Goal: Task Accomplishment & Management: Manage account settings

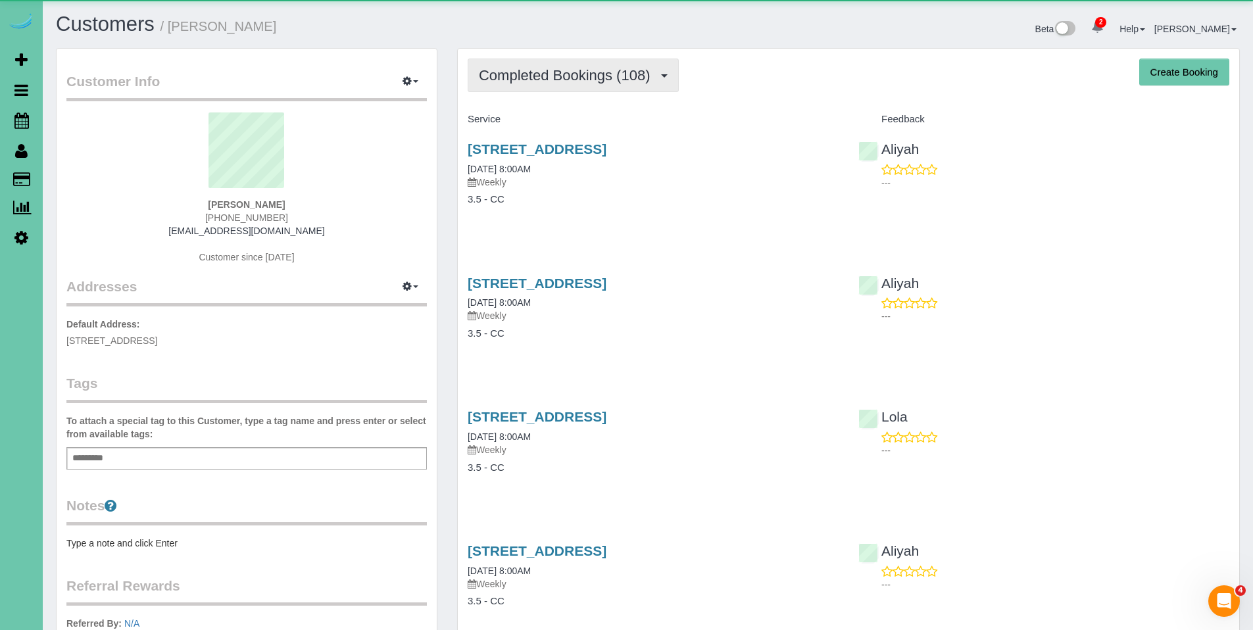
click at [600, 74] on span "Completed Bookings (108)" at bounding box center [568, 75] width 178 height 16
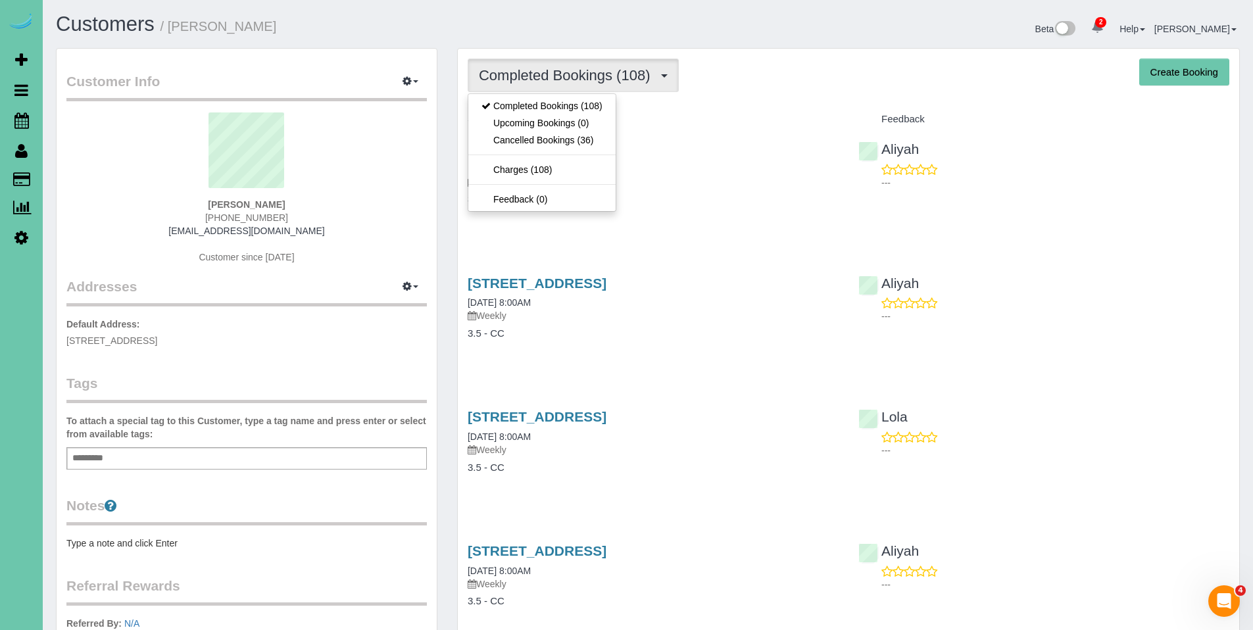
click at [729, 130] on div "[STREET_ADDRESS] [DATE] 8:00AM Weekly 3.5 - CC" at bounding box center [653, 180] width 391 height 101
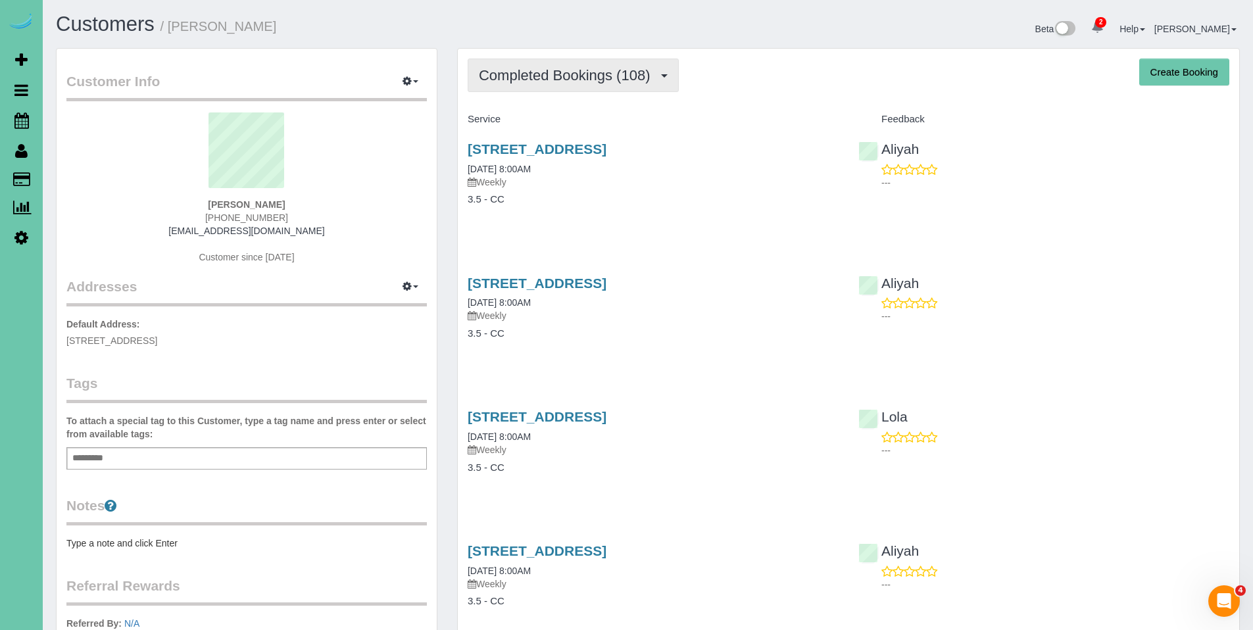
click at [578, 69] on span "Completed Bookings (108)" at bounding box center [568, 75] width 178 height 16
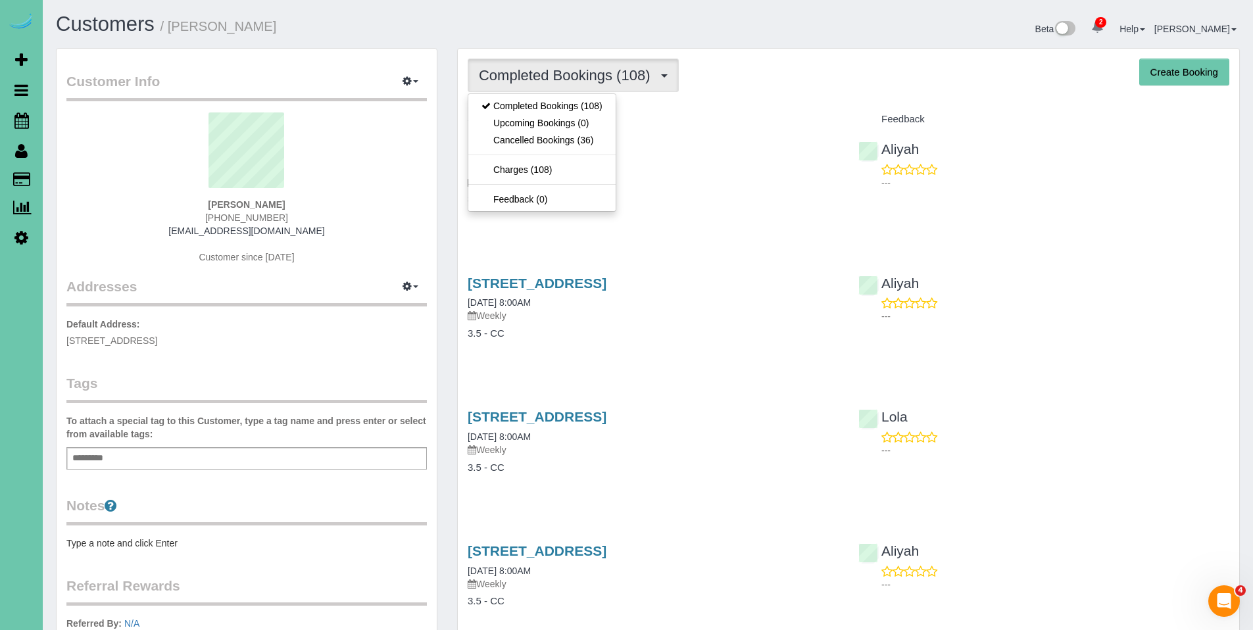
click at [808, 111] on div "Service" at bounding box center [653, 120] width 391 height 22
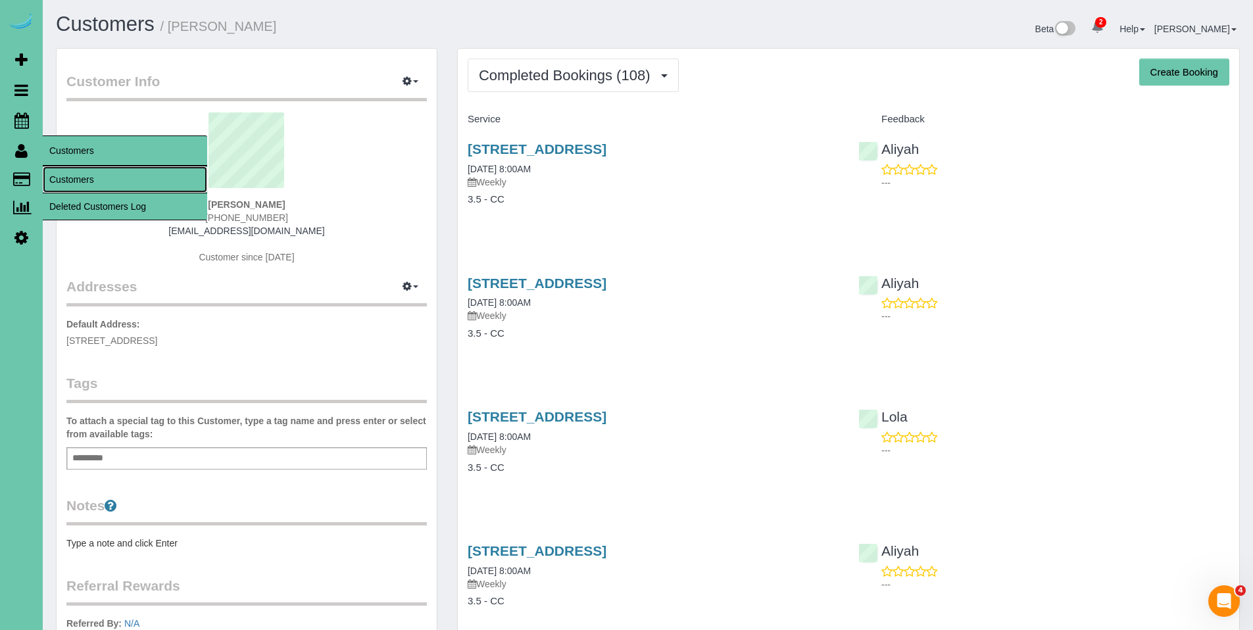
click at [89, 172] on link "Customers" at bounding box center [125, 179] width 164 height 26
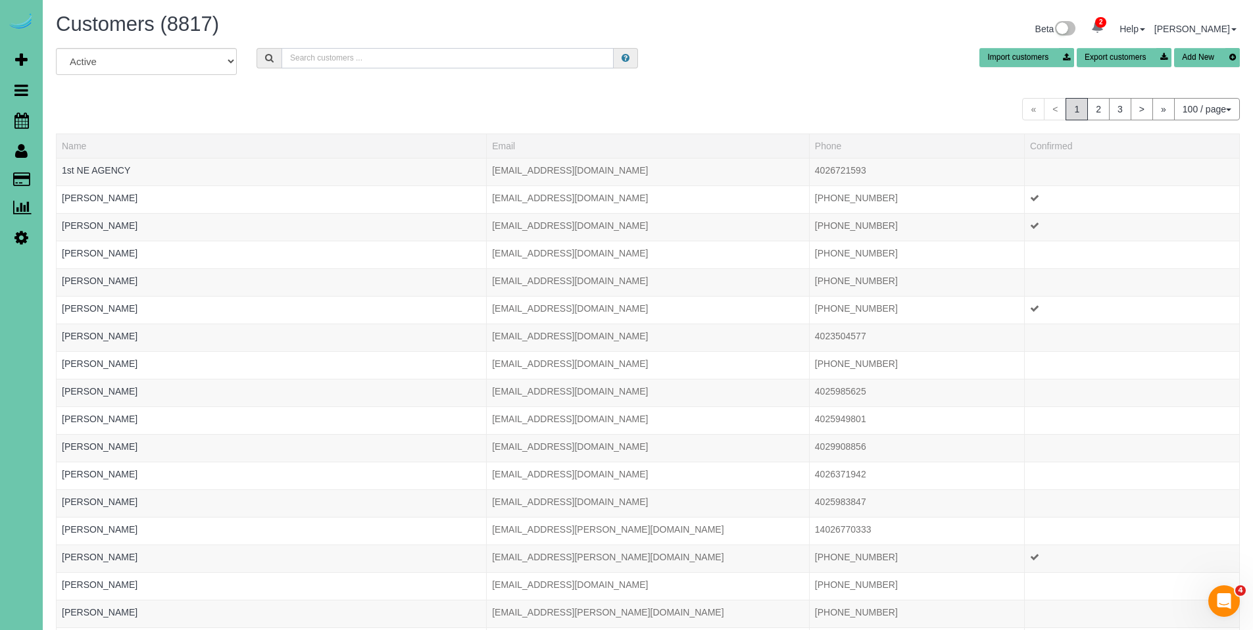
click at [368, 55] on input "text" at bounding box center [448, 58] width 332 height 20
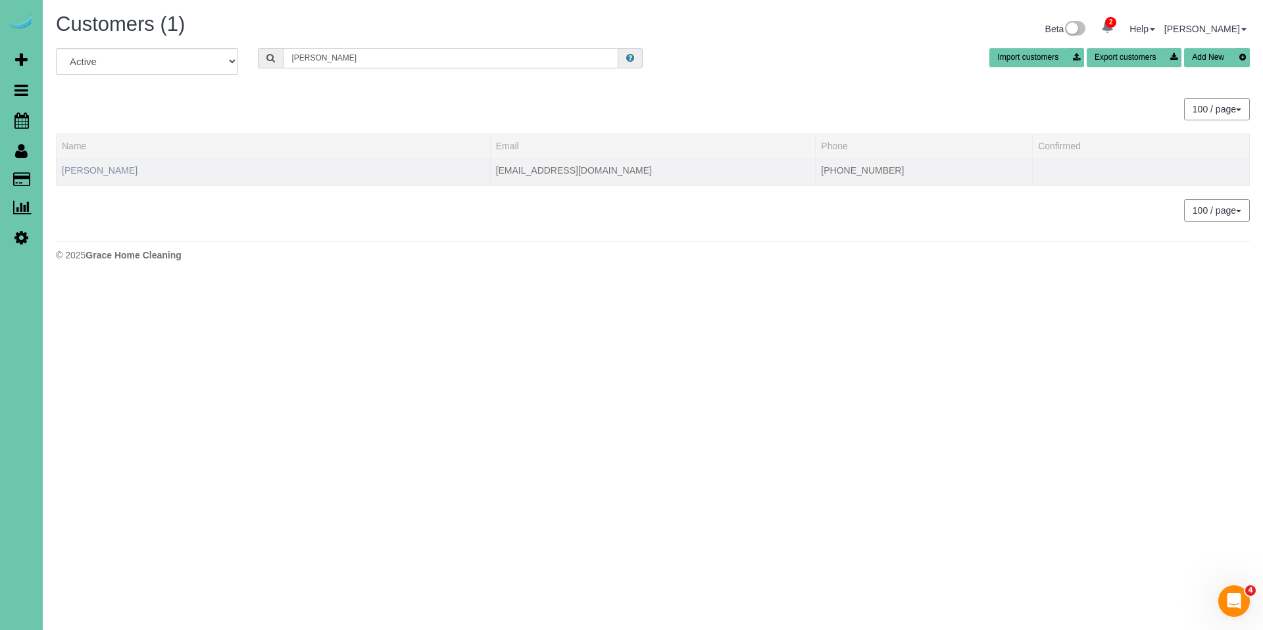
type input "[PERSON_NAME]"
click at [111, 166] on link "[PERSON_NAME]" at bounding box center [100, 170] width 76 height 11
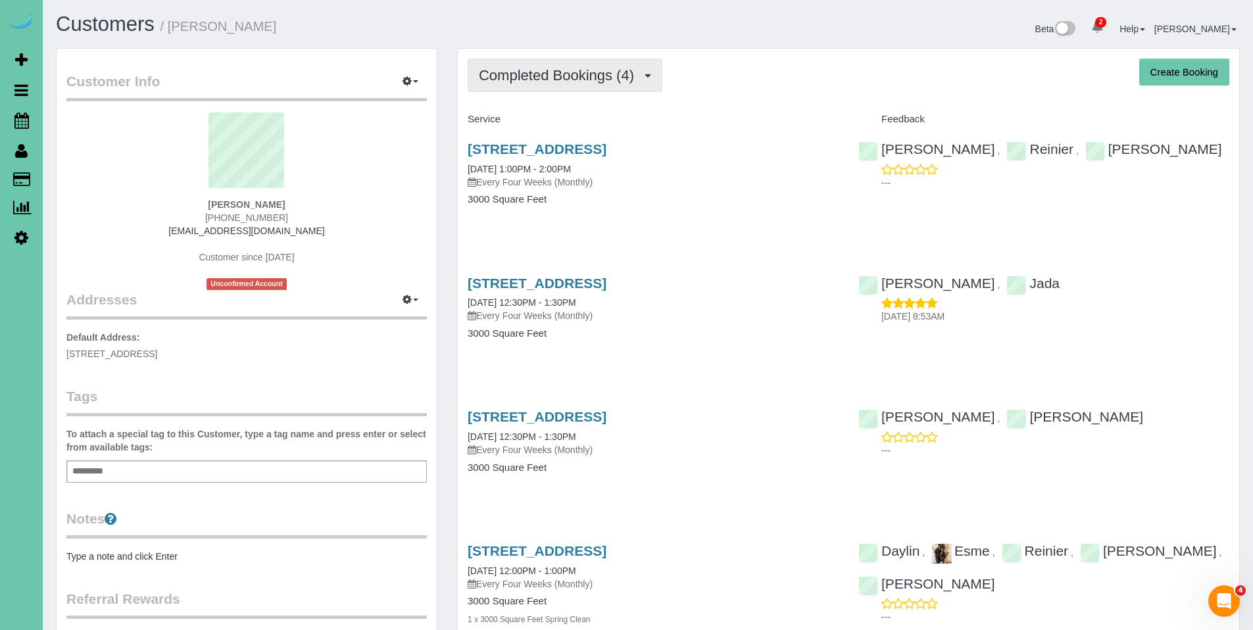
click at [531, 72] on span "Completed Bookings (4)" at bounding box center [560, 75] width 162 height 16
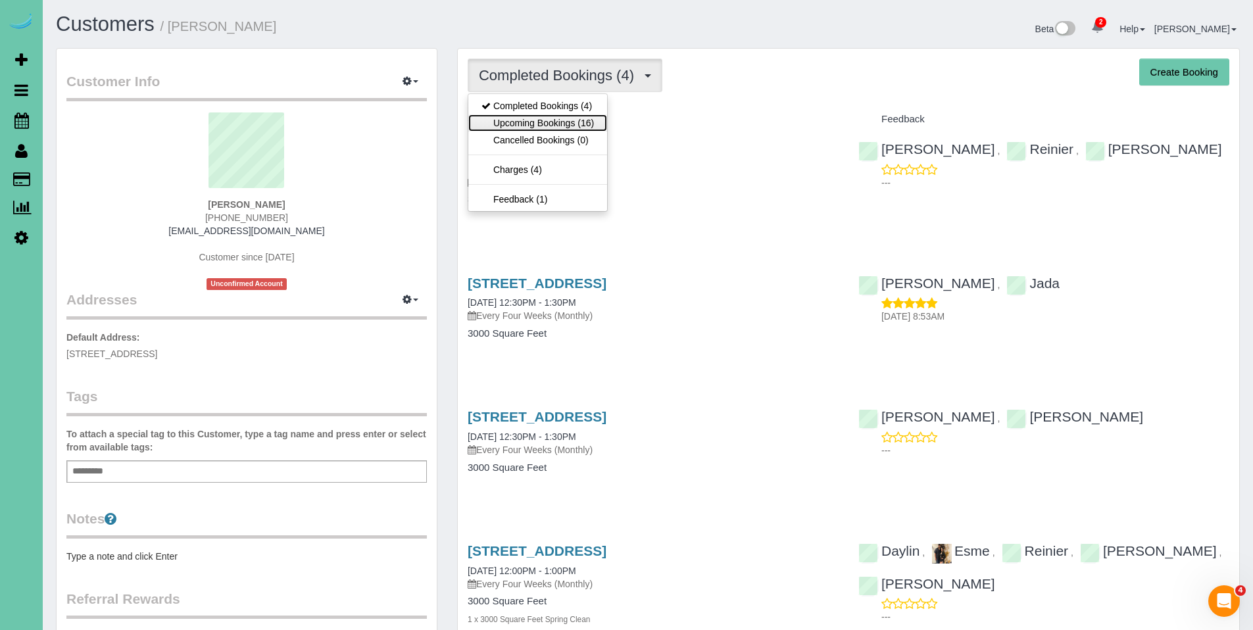
click at [532, 126] on link "Upcoming Bookings (16)" at bounding box center [537, 122] width 139 height 17
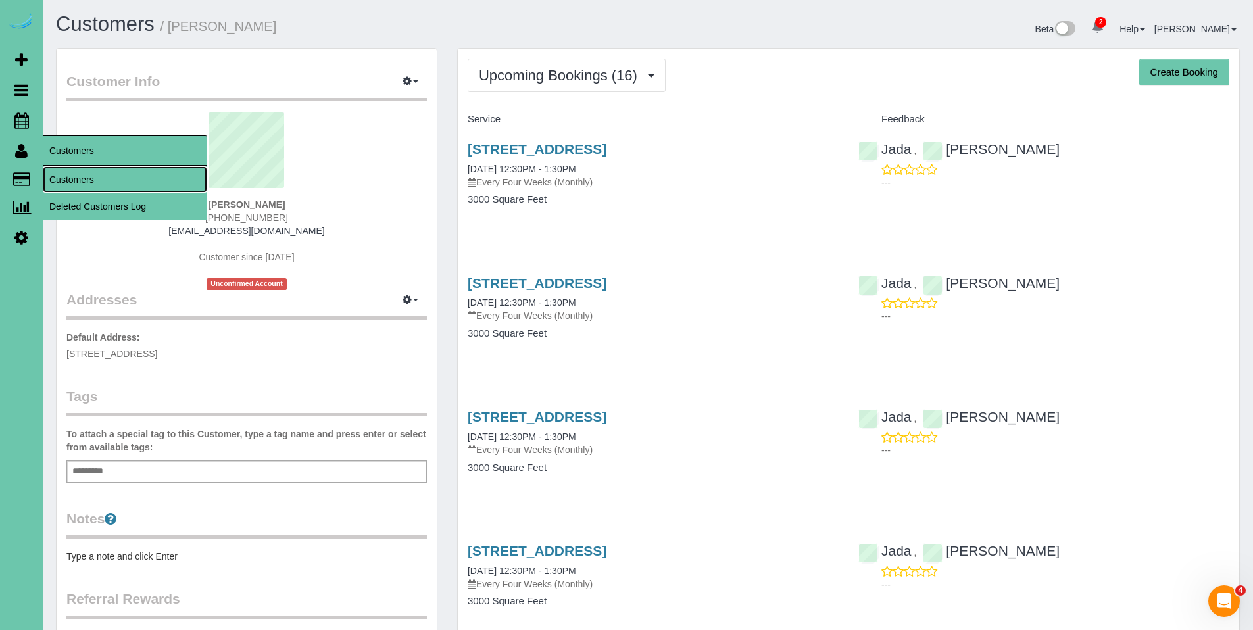
click at [78, 192] on link "Customers" at bounding box center [125, 179] width 164 height 26
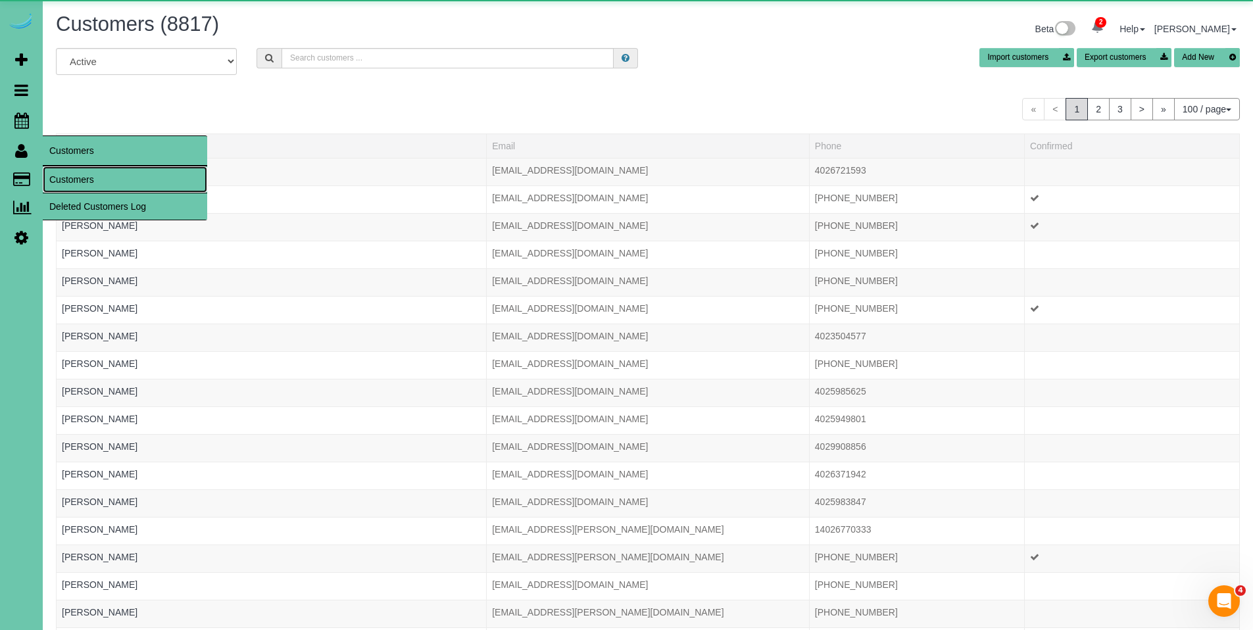
click at [64, 180] on link "Customers" at bounding box center [125, 179] width 164 height 26
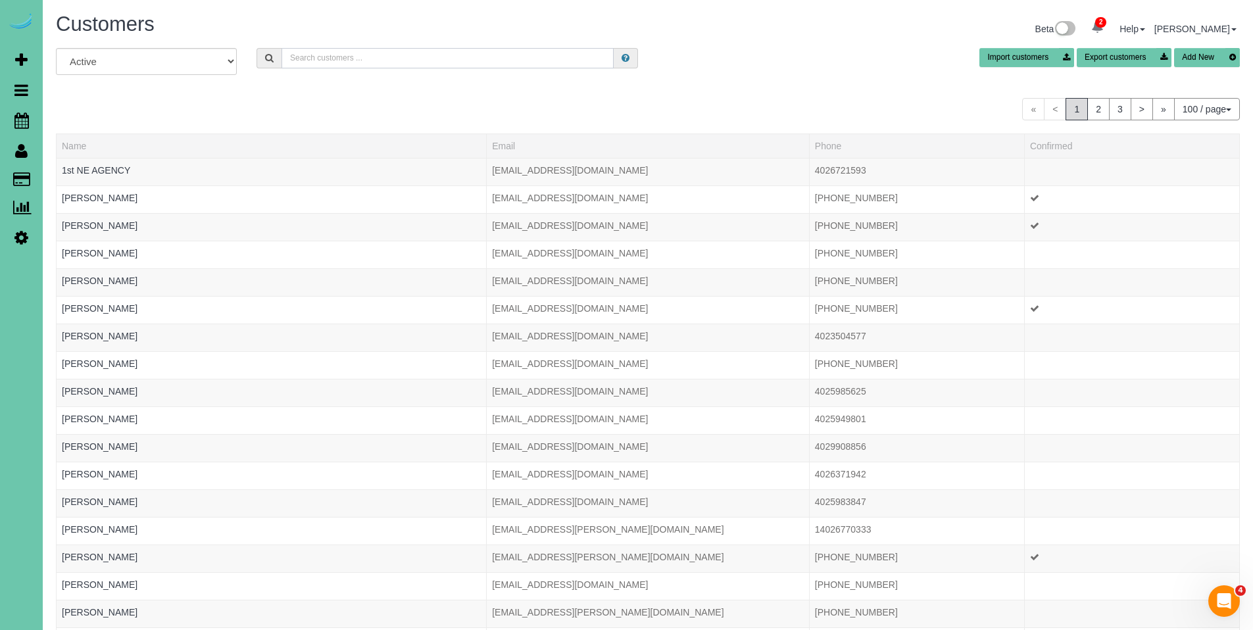
click at [390, 55] on input "text" at bounding box center [448, 58] width 332 height 20
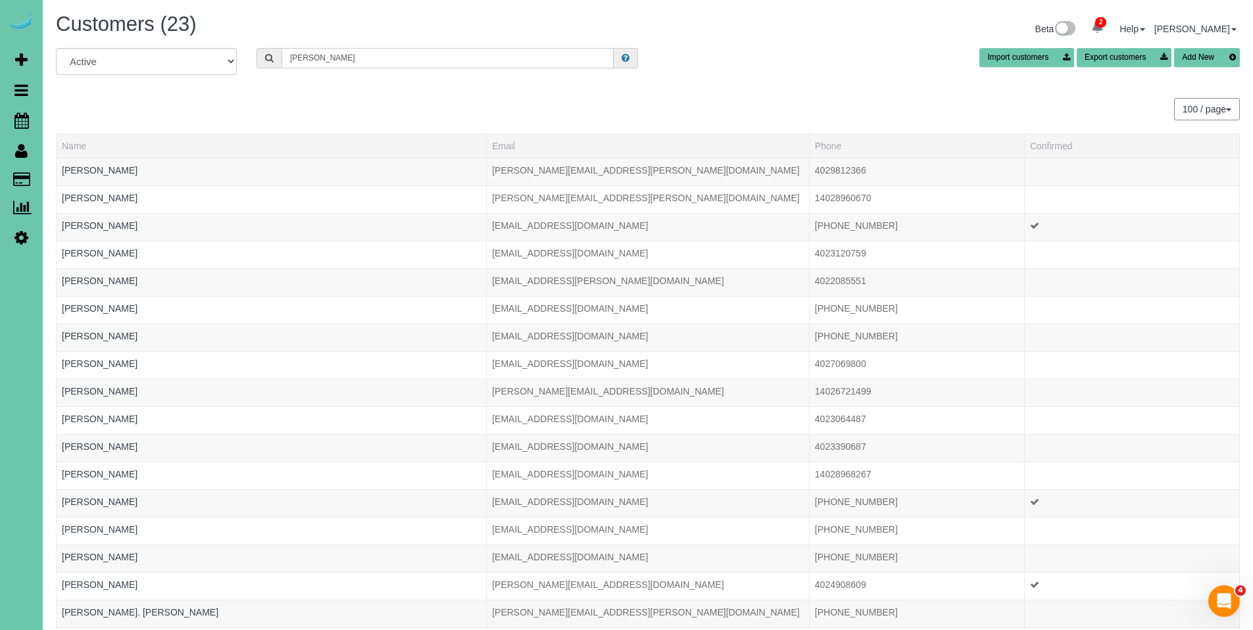
type input "[PERSON_NAME]"
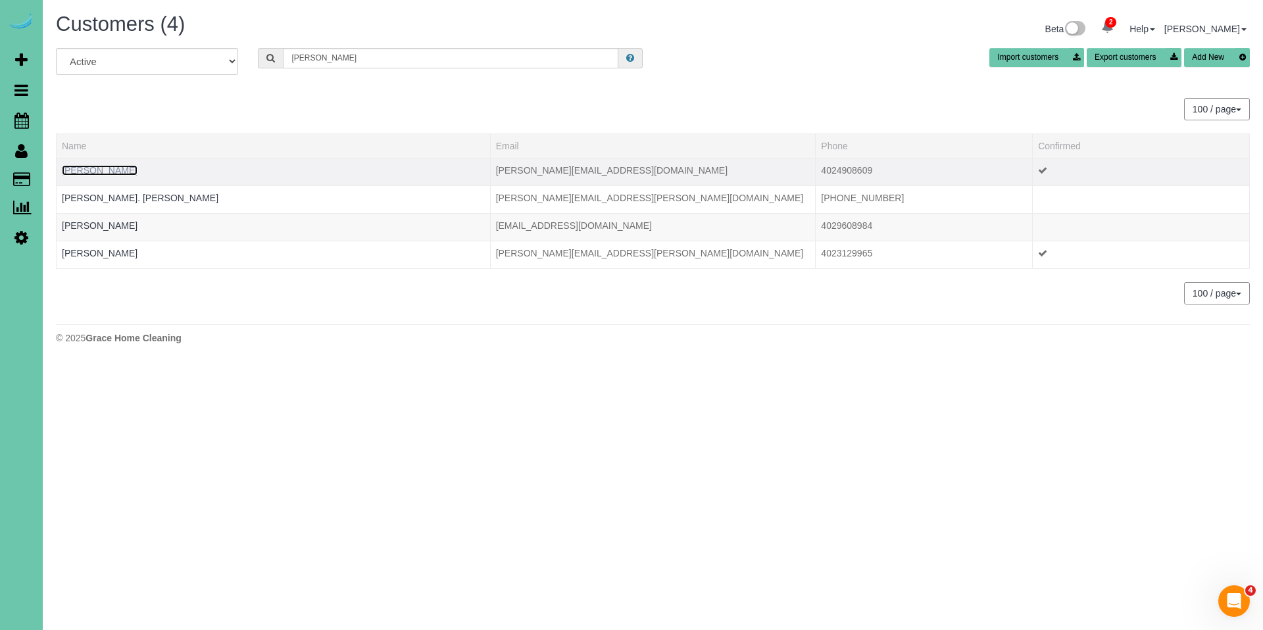
click at [121, 175] on link "[PERSON_NAME]" at bounding box center [100, 170] width 76 height 11
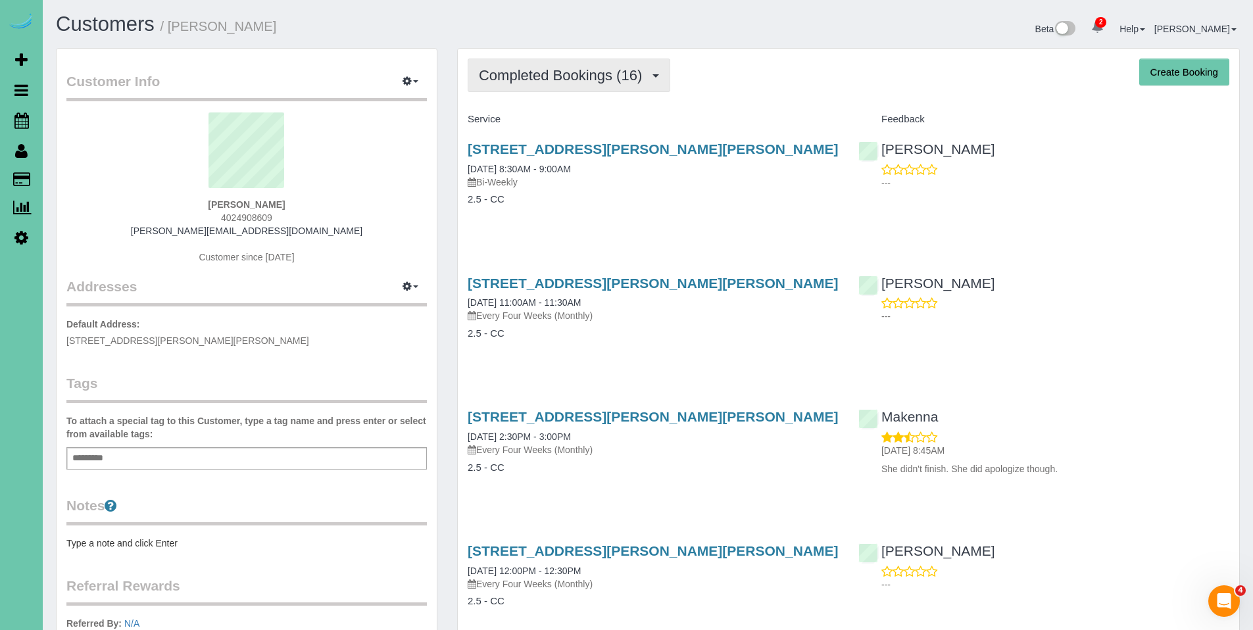
click at [554, 74] on span "Completed Bookings (16)" at bounding box center [564, 75] width 170 height 16
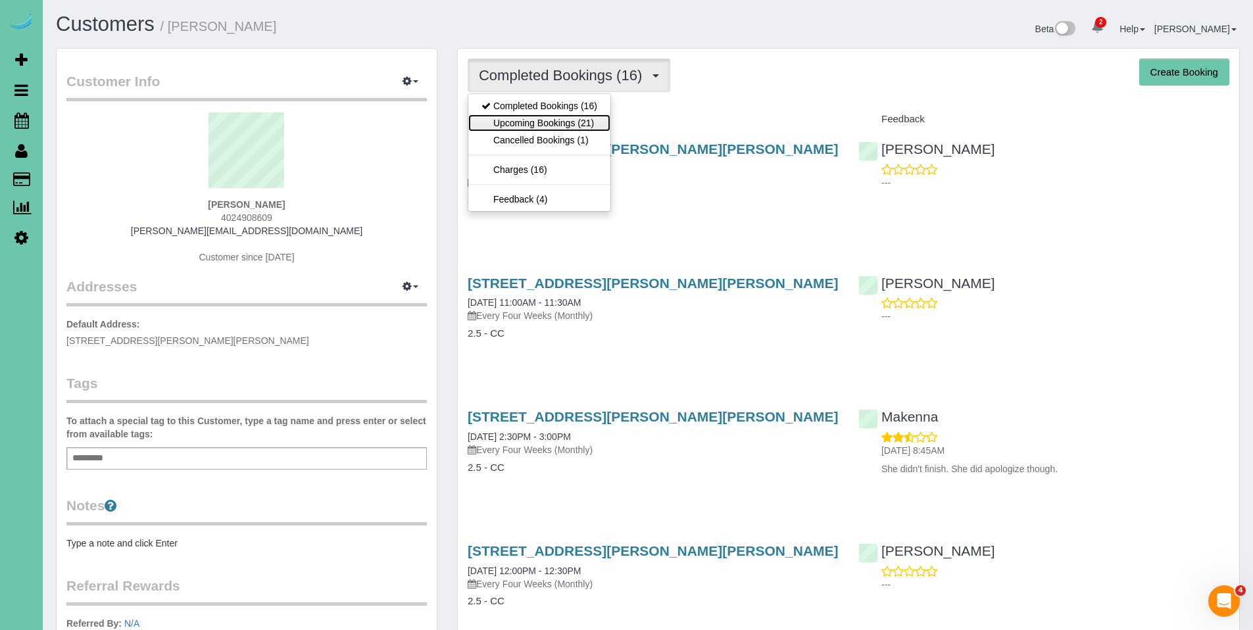
click at [520, 120] on link "Upcoming Bookings (21)" at bounding box center [539, 122] width 142 height 17
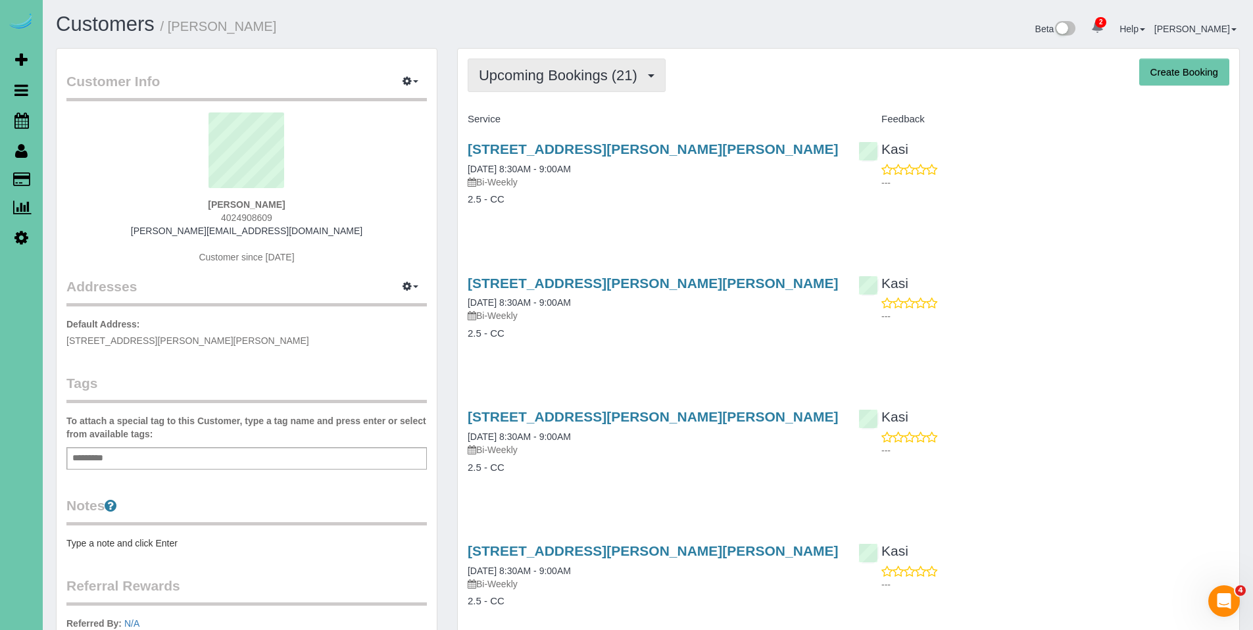
click at [552, 73] on span "Upcoming Bookings (21)" at bounding box center [561, 75] width 165 height 16
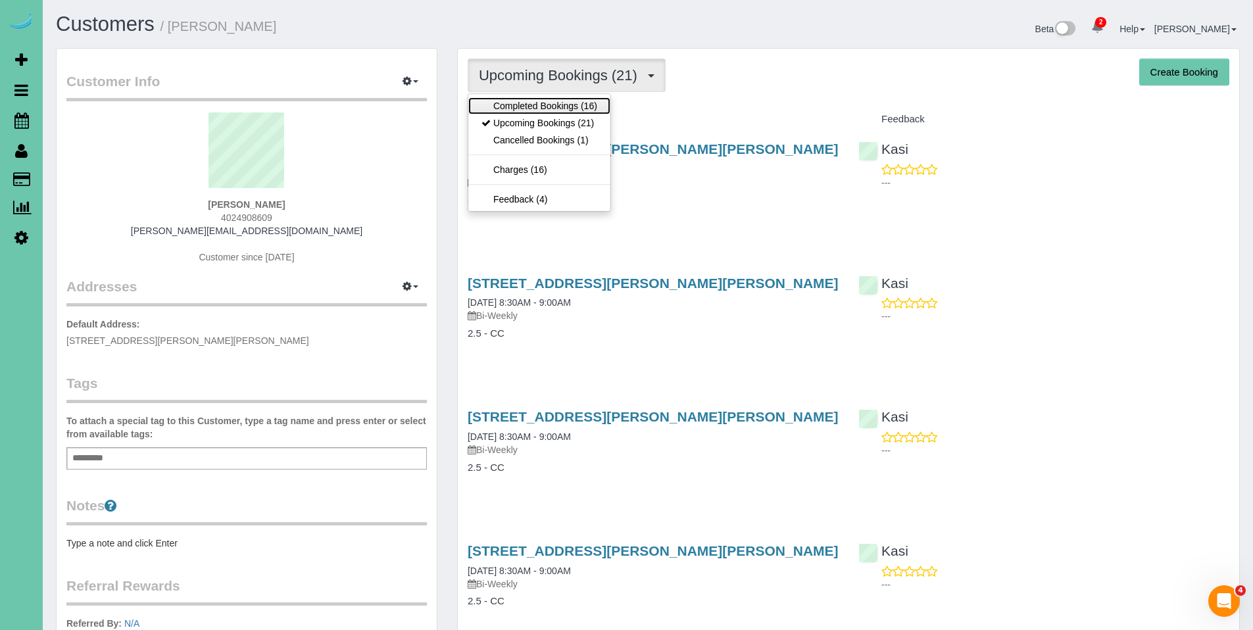
click at [556, 102] on link "Completed Bookings (16)" at bounding box center [539, 105] width 142 height 17
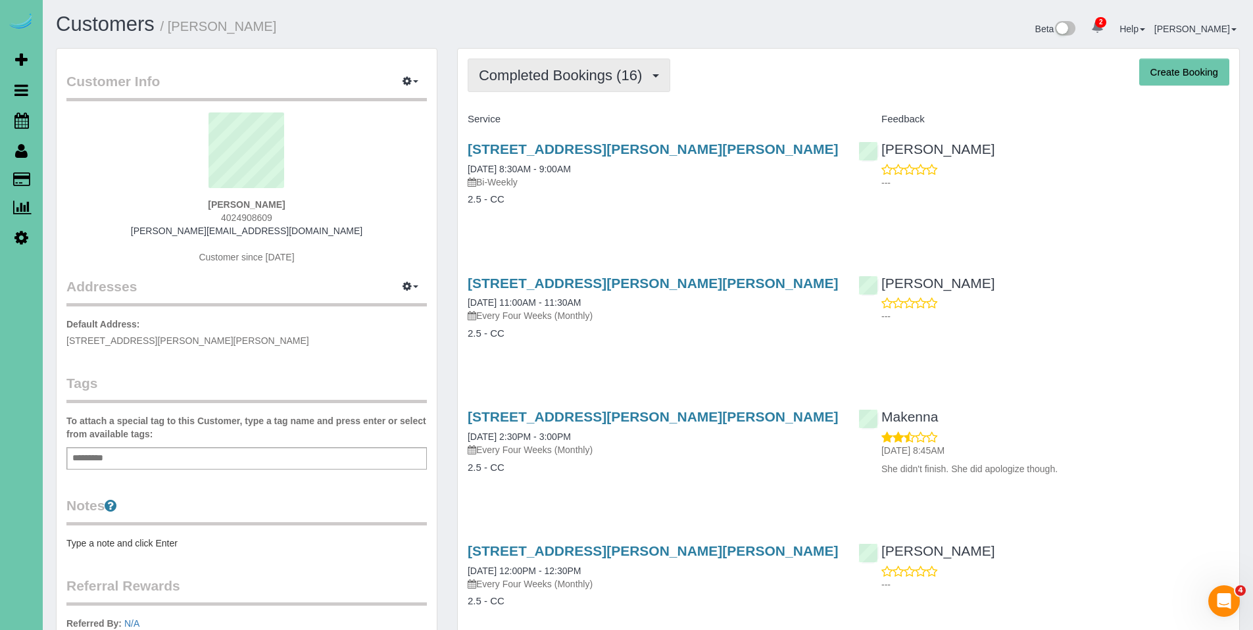
click at [555, 76] on span "Completed Bookings (16)" at bounding box center [564, 75] width 170 height 16
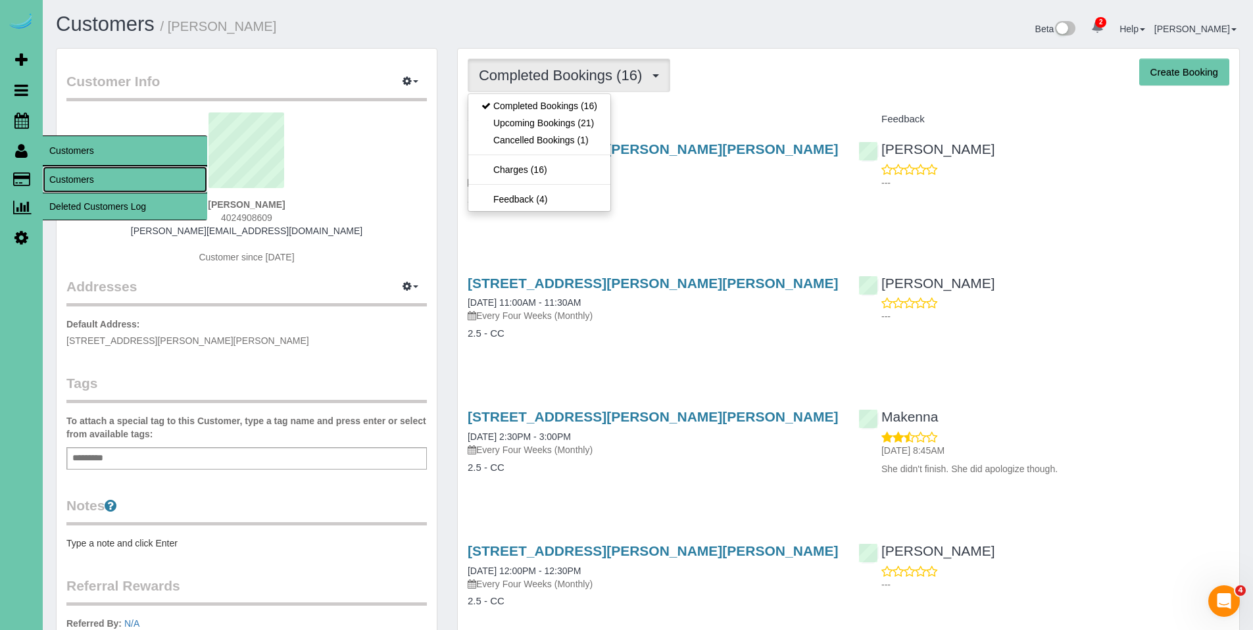
click at [90, 178] on link "Customers" at bounding box center [125, 179] width 164 height 26
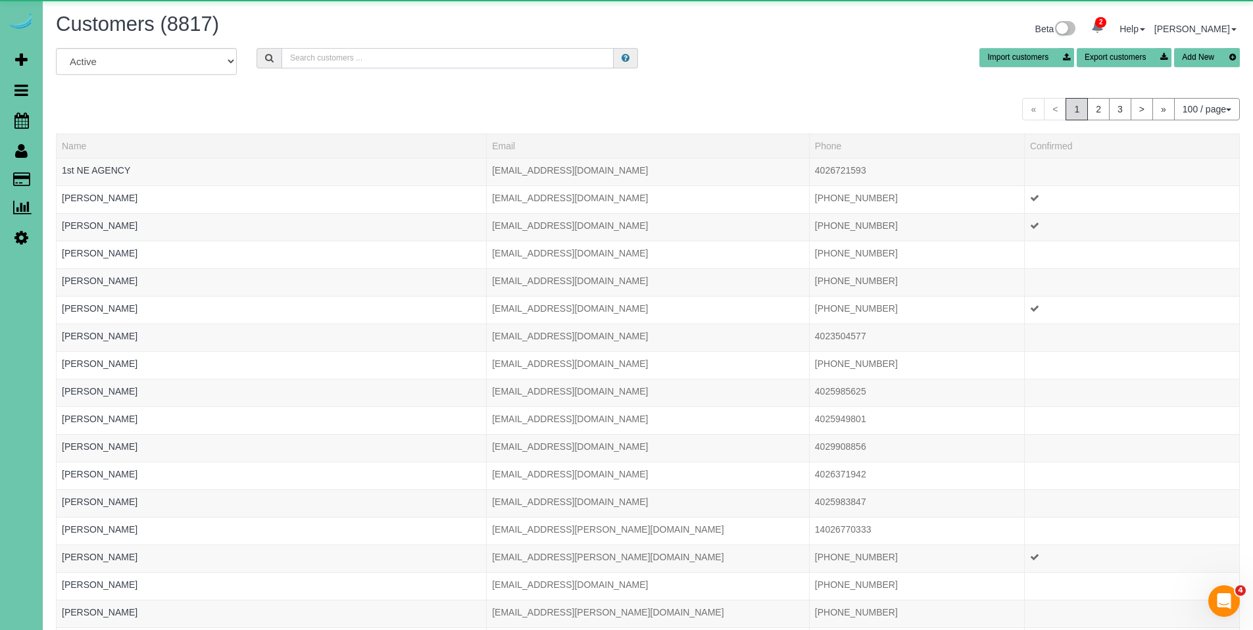
click at [369, 59] on input "text" at bounding box center [448, 58] width 332 height 20
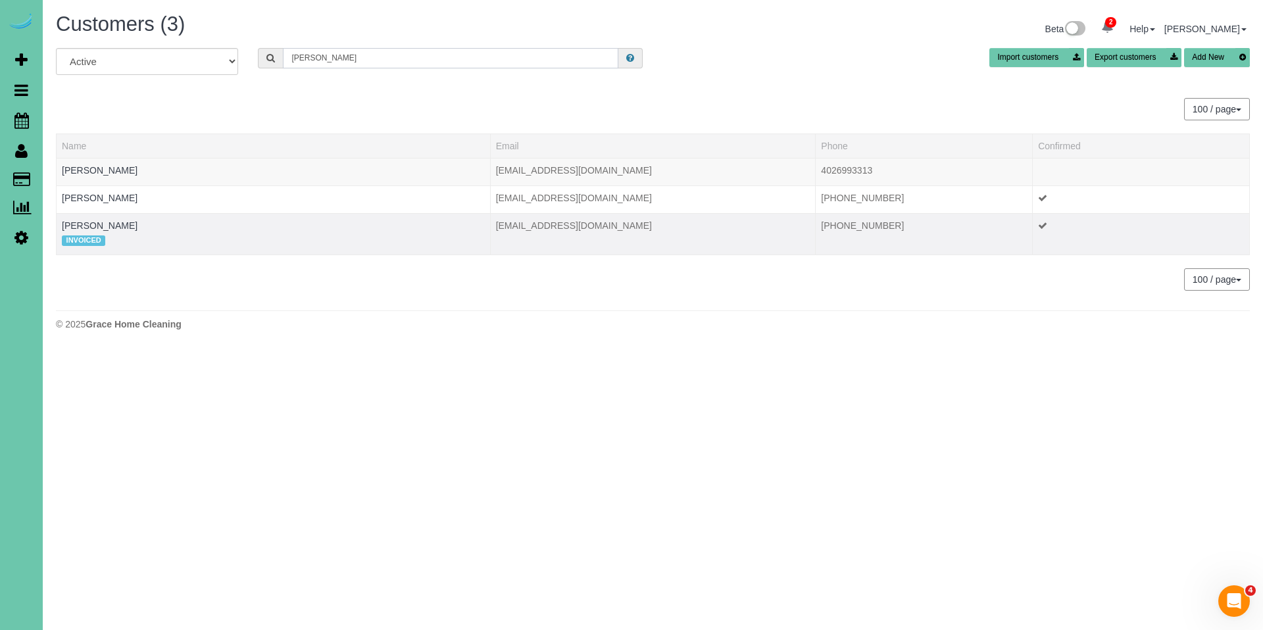
type input "[PERSON_NAME]"
click at [134, 222] on td "[PERSON_NAME] INVOICED" at bounding box center [274, 233] width 434 height 41
click at [127, 224] on link "[PERSON_NAME]" at bounding box center [100, 225] width 76 height 11
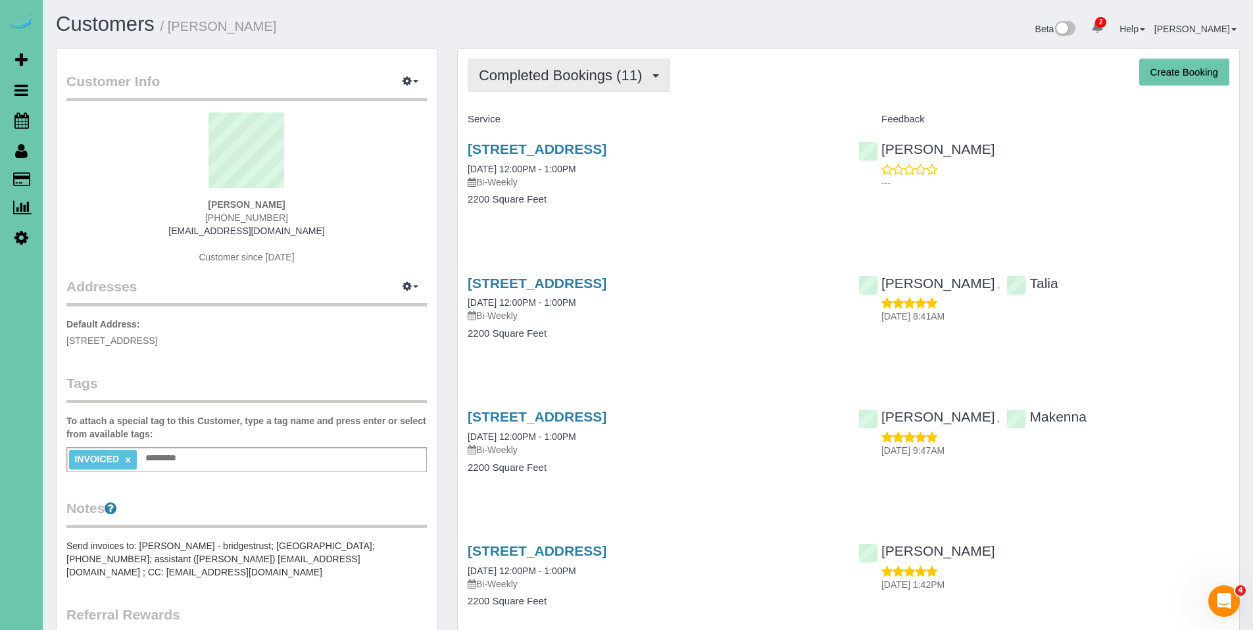
click at [583, 76] on span "Completed Bookings (11)" at bounding box center [564, 75] width 170 height 16
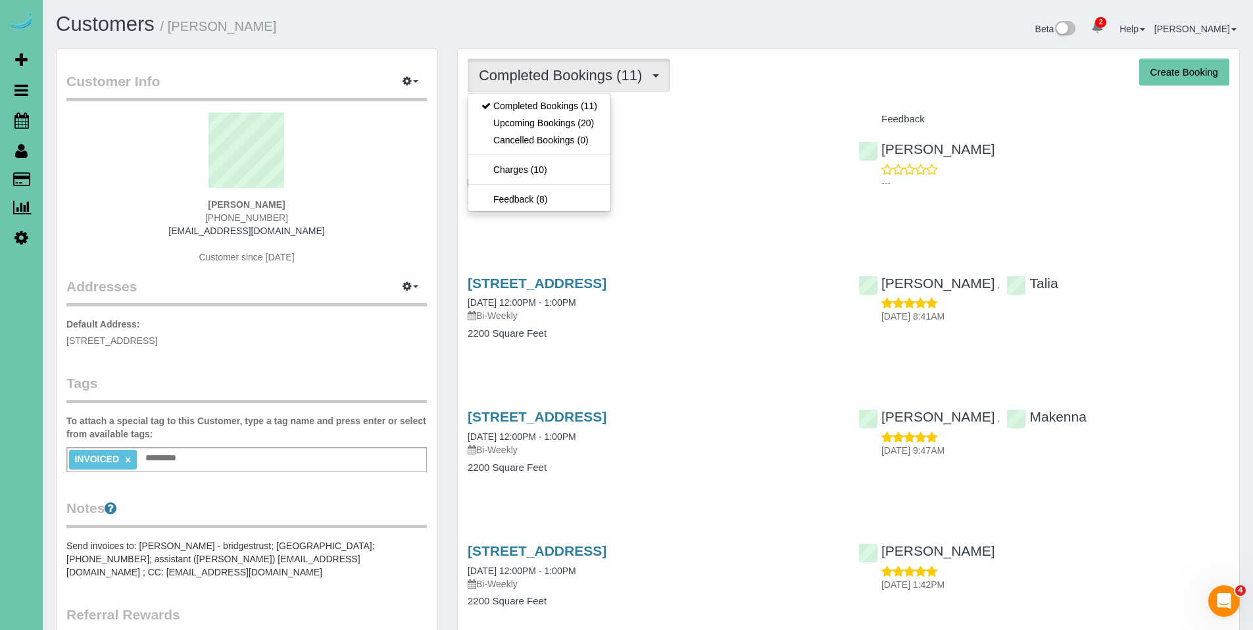
click at [729, 80] on div "Completed Bookings (11) Completed Bookings (11) Upcoming Bookings (20) Cancelle…" at bounding box center [849, 76] width 762 height 34
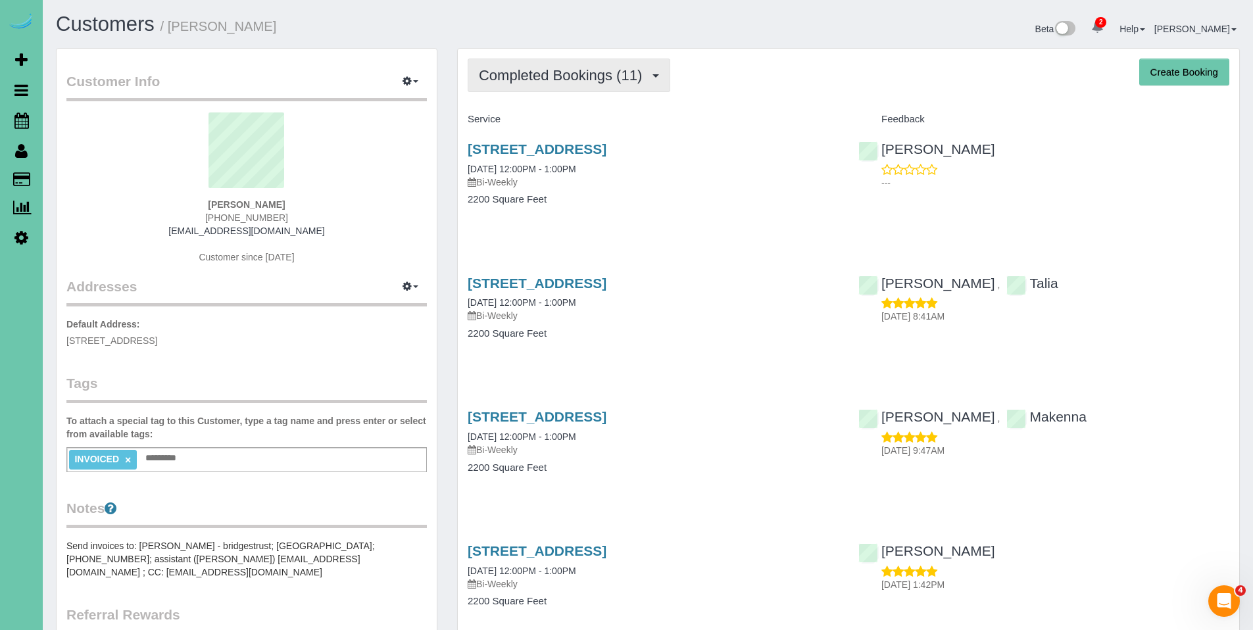
click at [558, 84] on button "Completed Bookings (11)" at bounding box center [569, 76] width 203 height 34
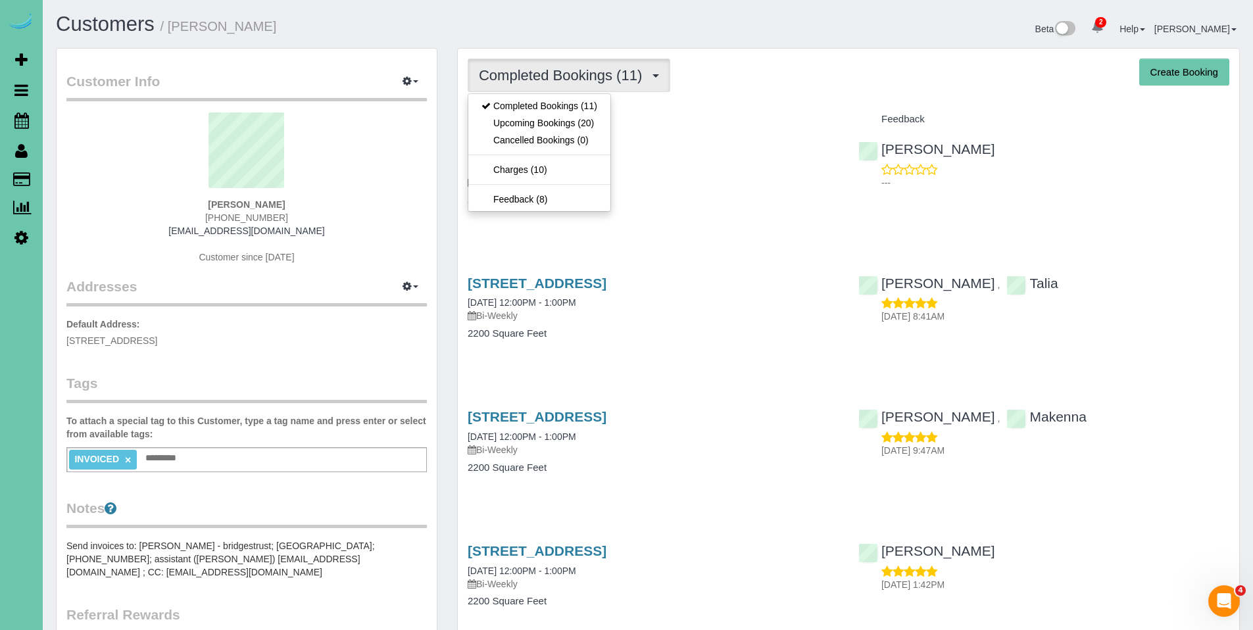
click at [704, 89] on div "Completed Bookings (11) Completed Bookings (11) Upcoming Bookings (20) Cancelle…" at bounding box center [849, 76] width 762 height 34
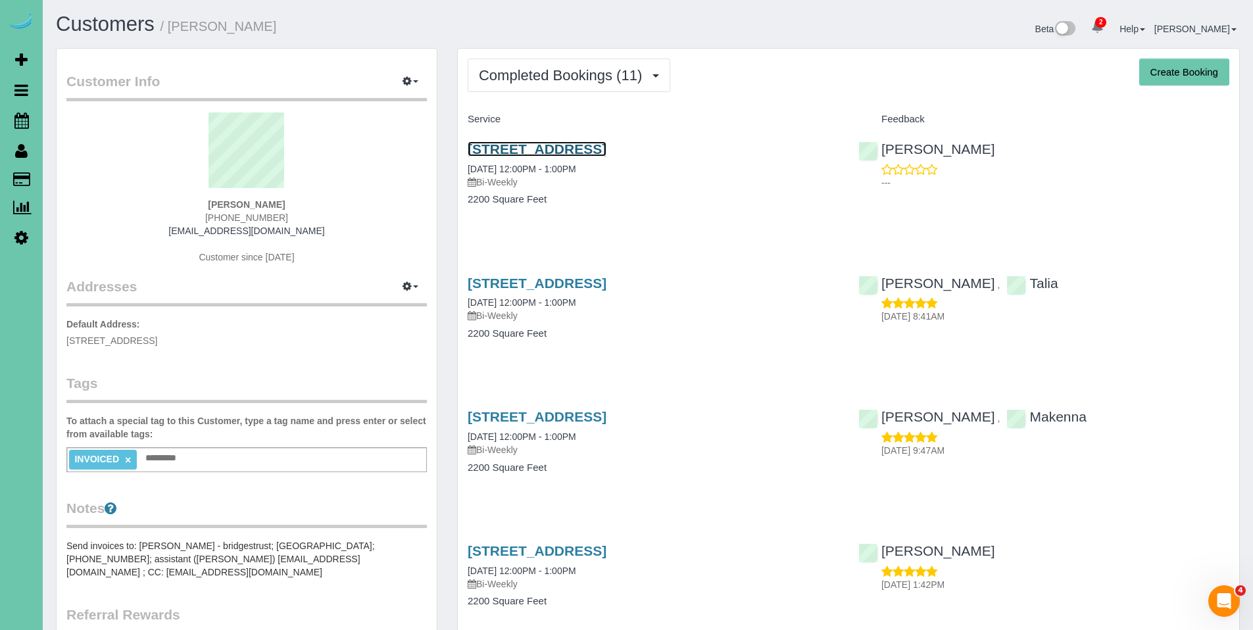
click at [601, 153] on link "[STREET_ADDRESS]" at bounding box center [537, 148] width 139 height 15
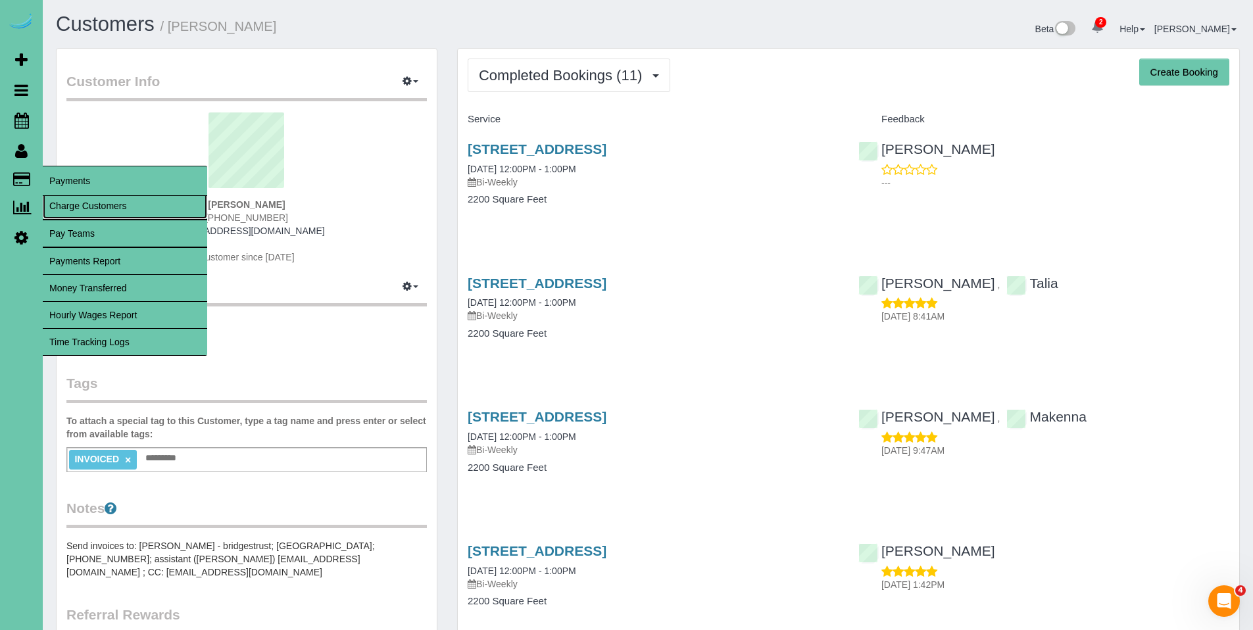
click at [79, 206] on link "Charge Customers" at bounding box center [125, 206] width 164 height 26
select select
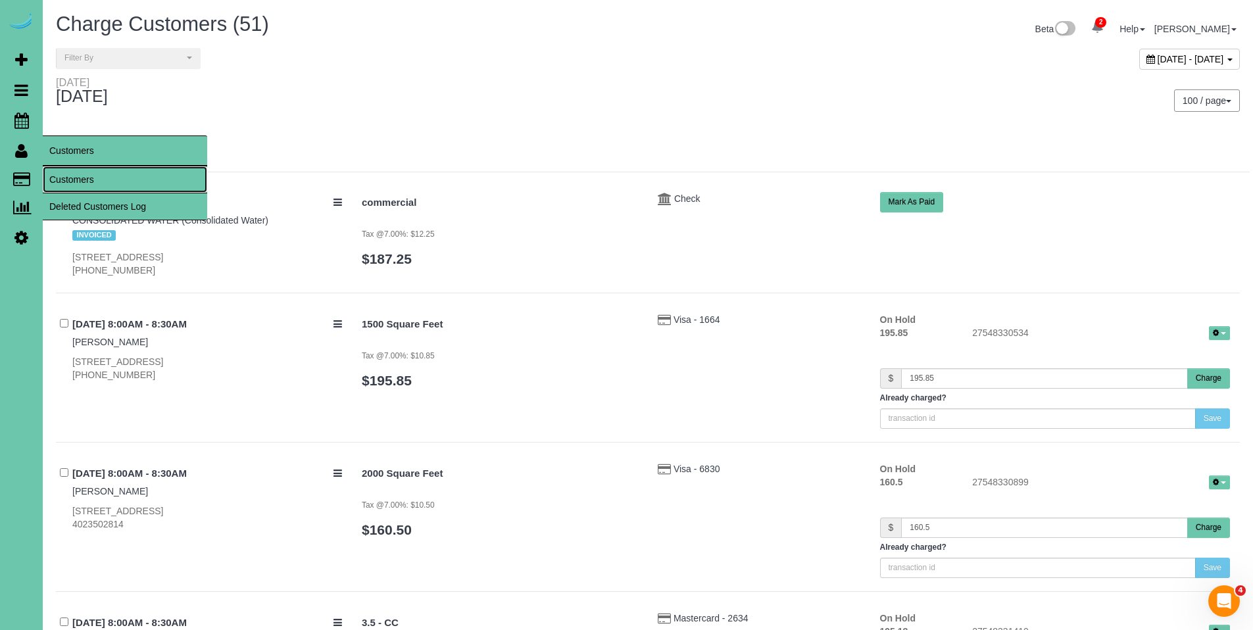
click at [60, 178] on link "Customers" at bounding box center [125, 179] width 164 height 26
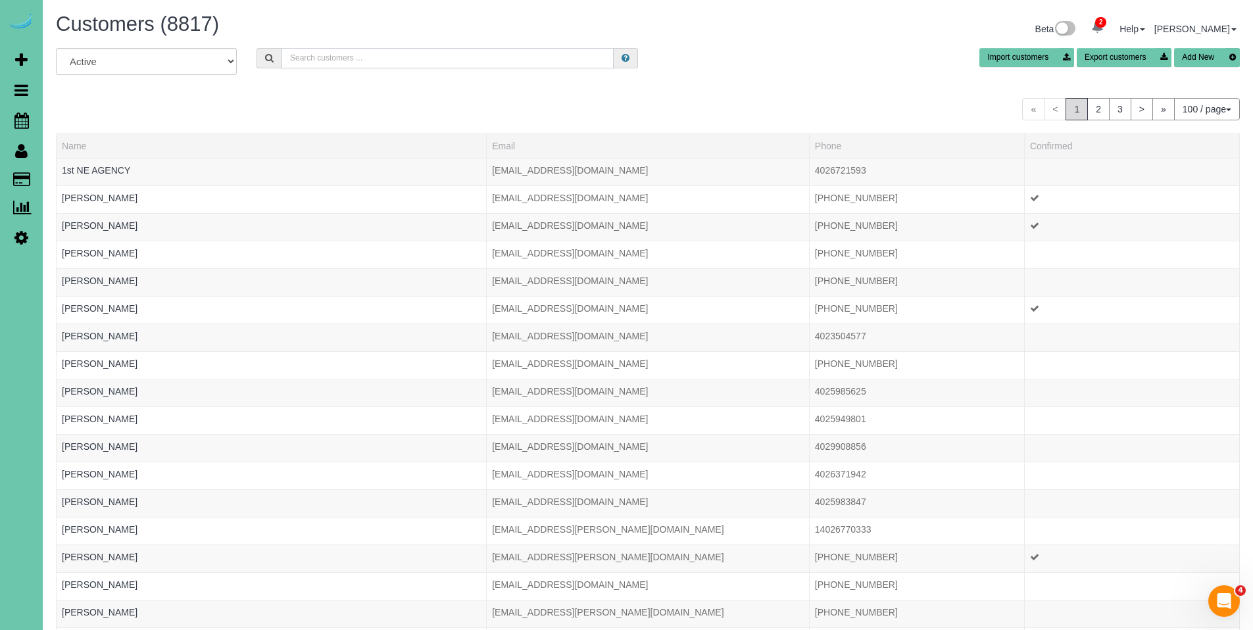
click at [441, 53] on input "text" at bounding box center [448, 58] width 332 height 20
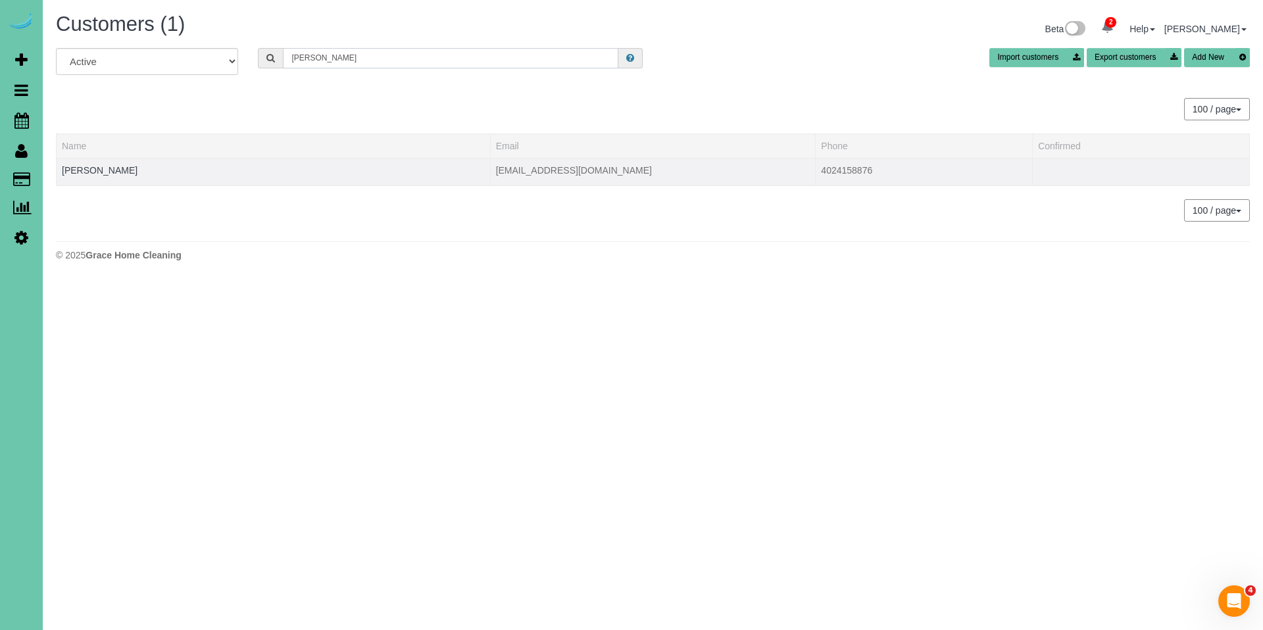
type input "[PERSON_NAME]"
click at [111, 177] on div at bounding box center [273, 178] width 423 height 3
click at [110, 173] on link "[PERSON_NAME]" at bounding box center [100, 170] width 76 height 11
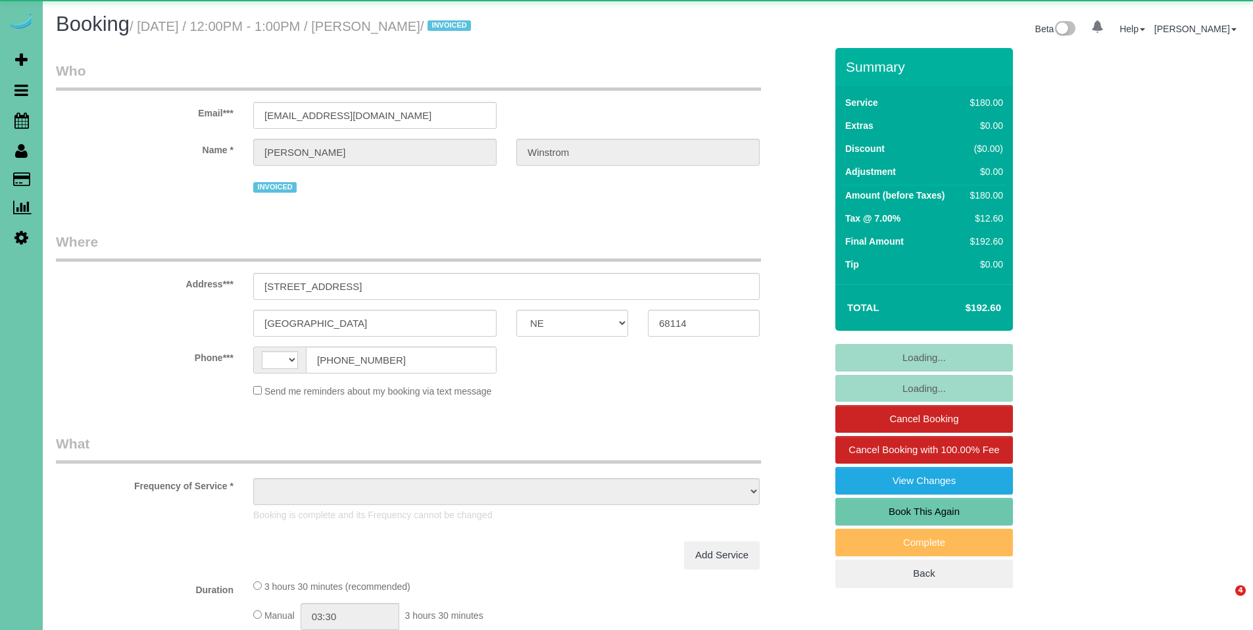
select select "NE"
select select "string:[GEOGRAPHIC_DATA]"
select select "object:677"
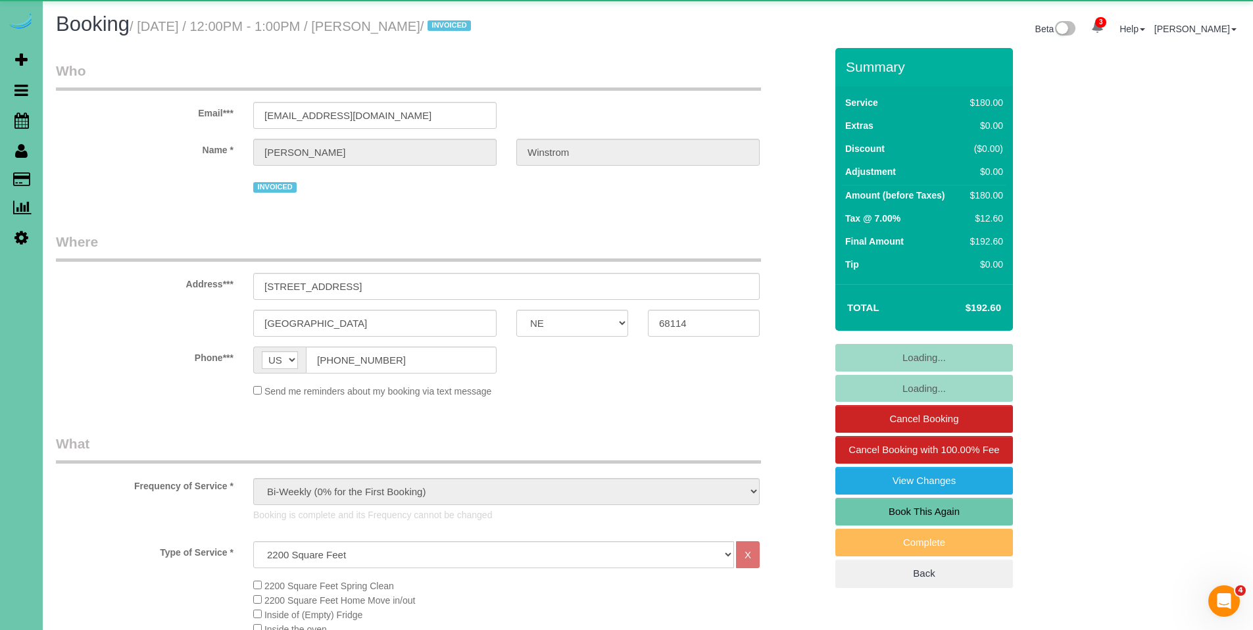
select select "number:35"
select select "number:41"
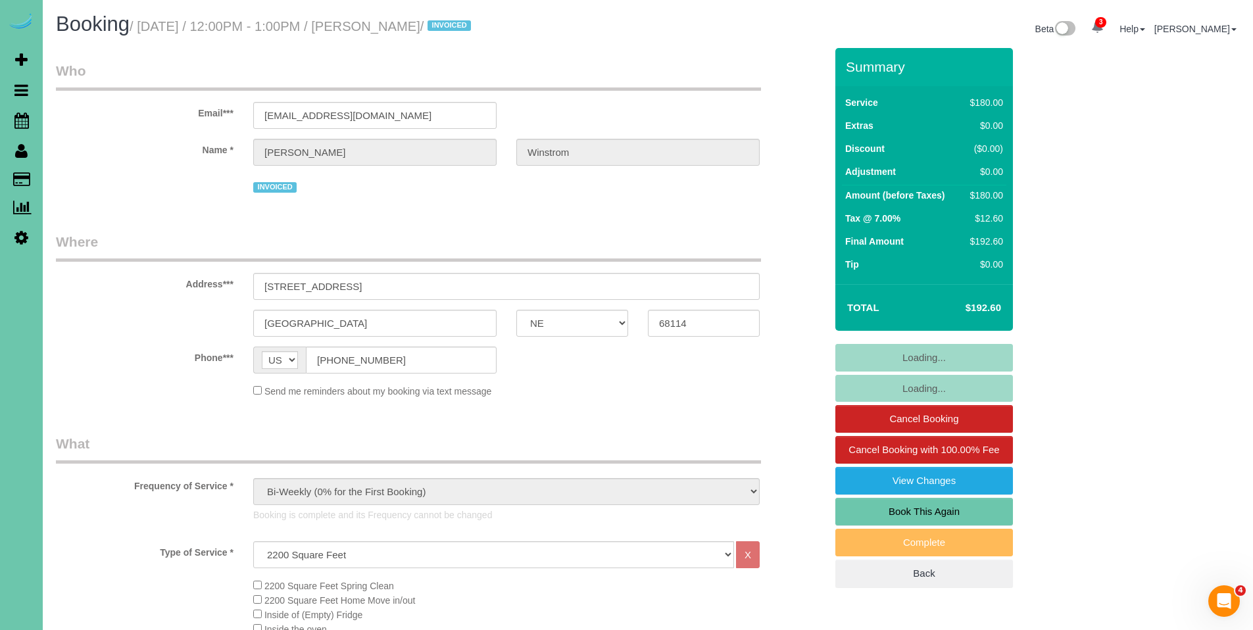
select select "object:934"
